Goal: Navigation & Orientation: Find specific page/section

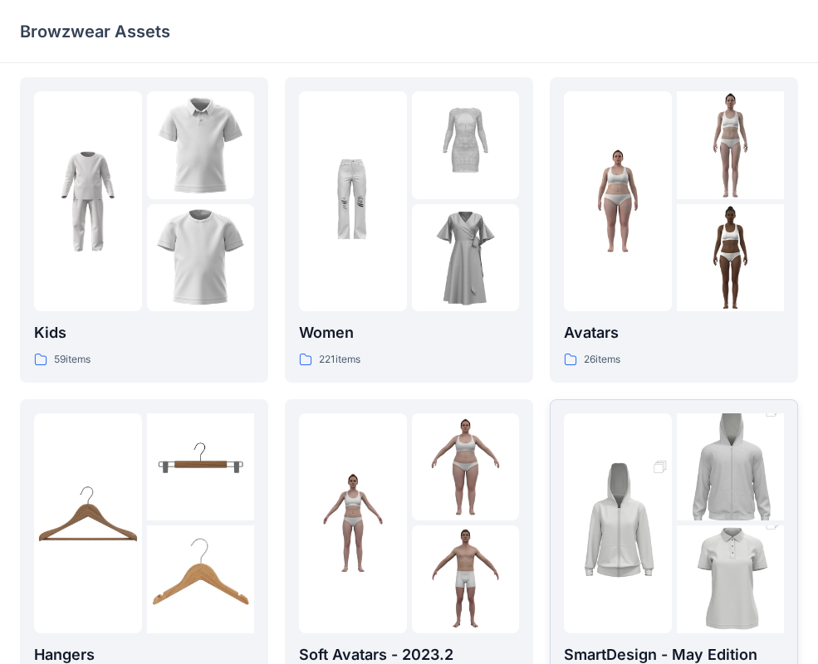
scroll to position [28, 0]
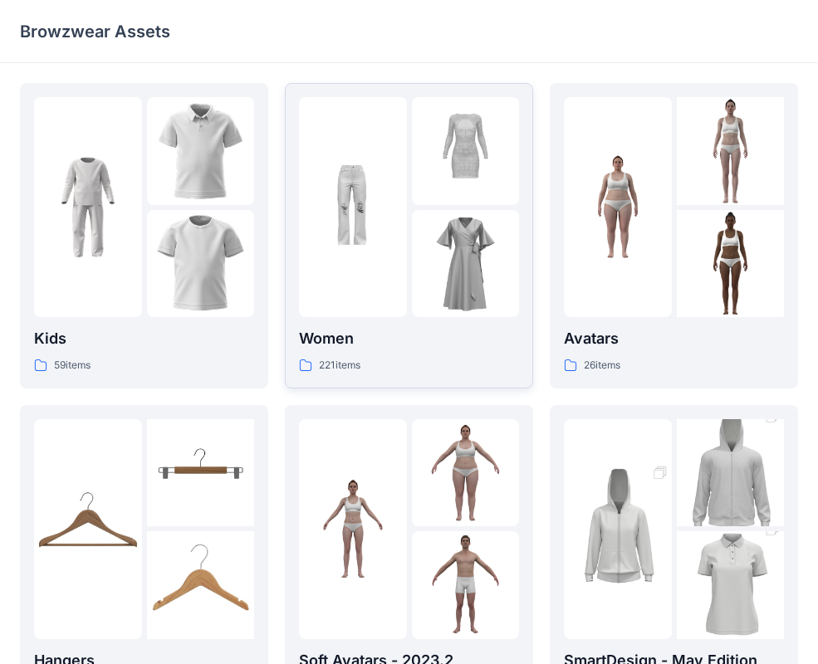
click at [412, 246] on img at bounding box center [466, 264] width 108 height 108
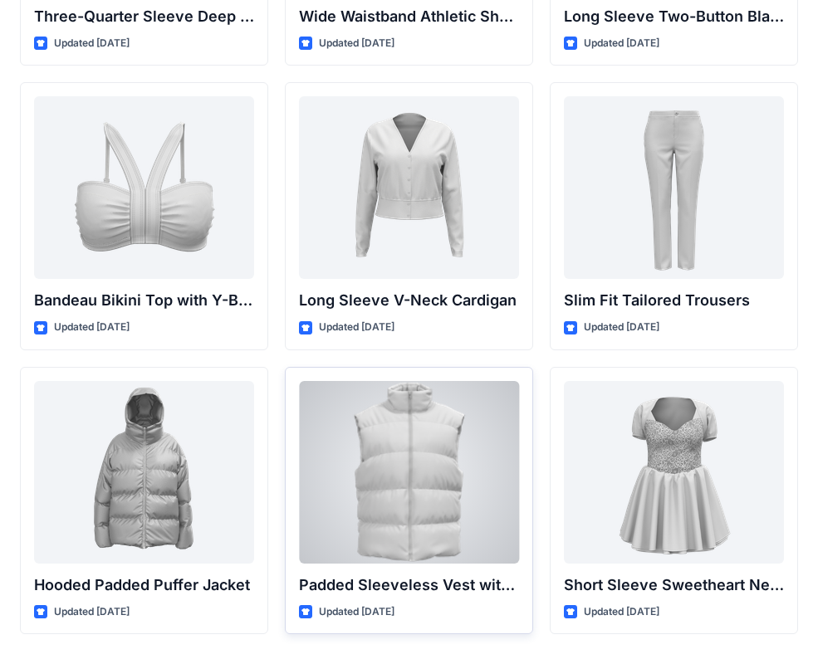
scroll to position [1757, 0]
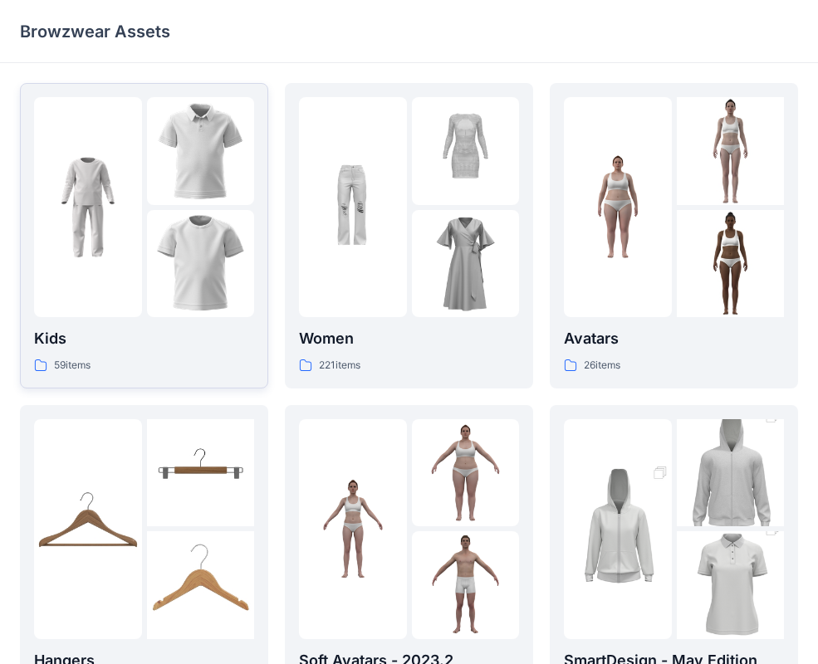
click at [168, 228] on img at bounding box center [201, 264] width 108 height 108
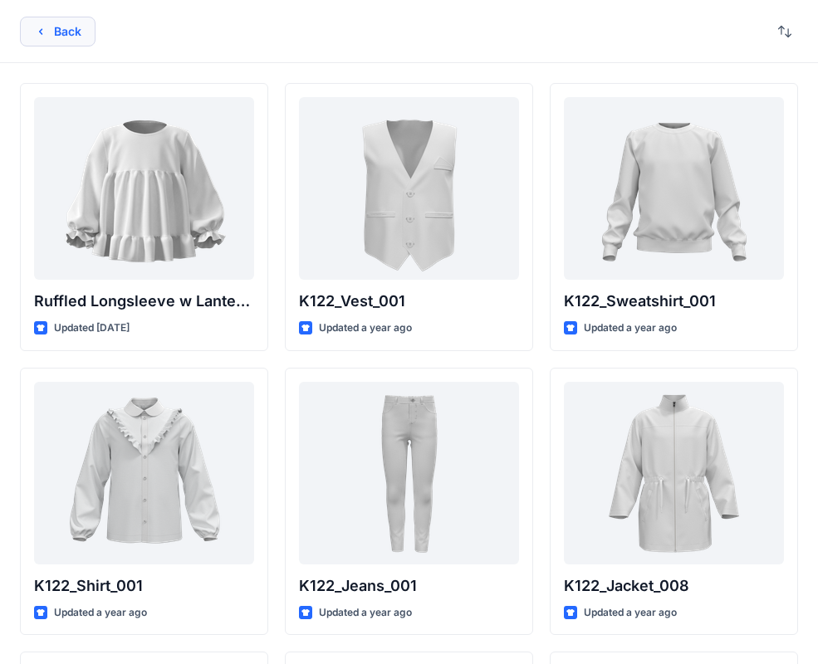
click at [45, 39] on button "Back" at bounding box center [58, 32] width 76 height 30
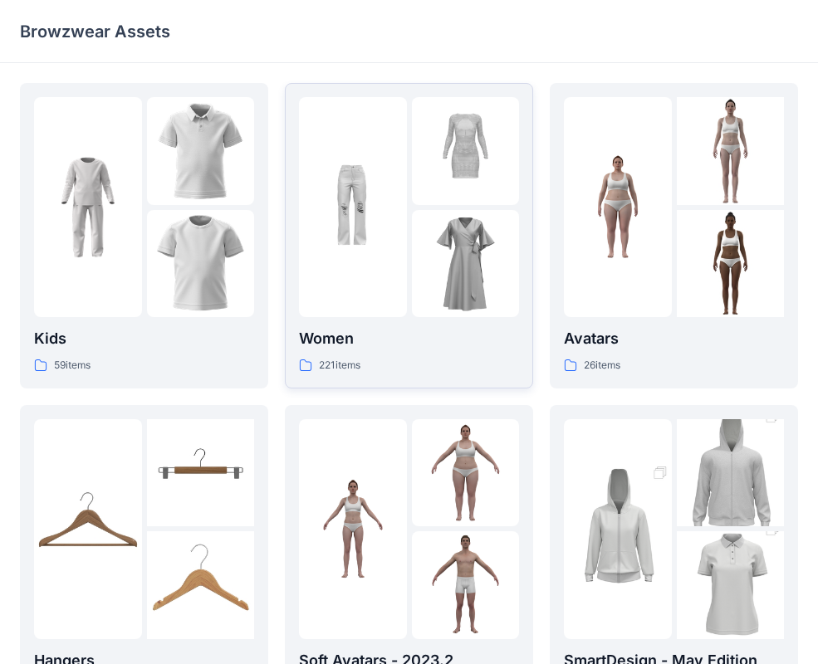
click at [398, 231] on img at bounding box center [353, 208] width 108 height 108
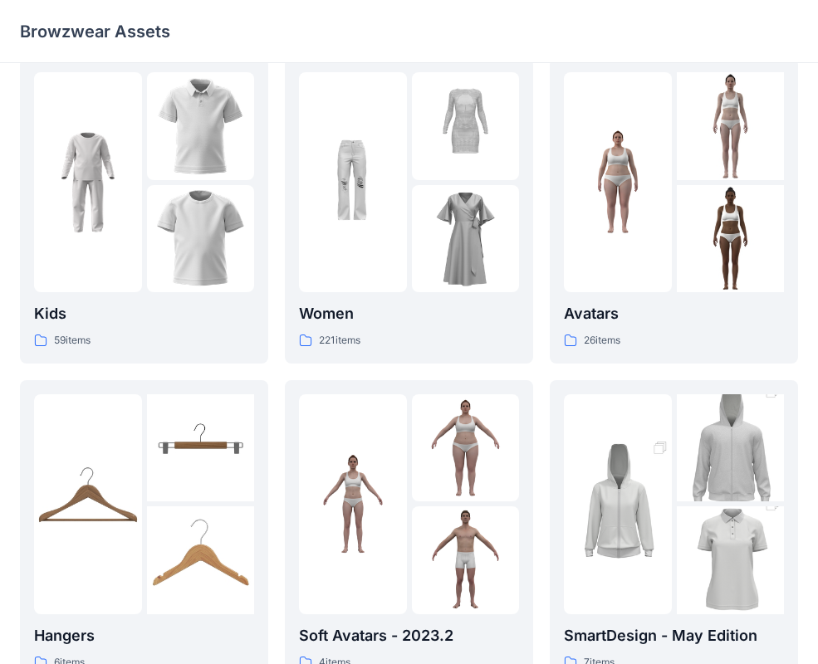
scroll to position [21, 0]
